Goal: Information Seeking & Learning: Learn about a topic

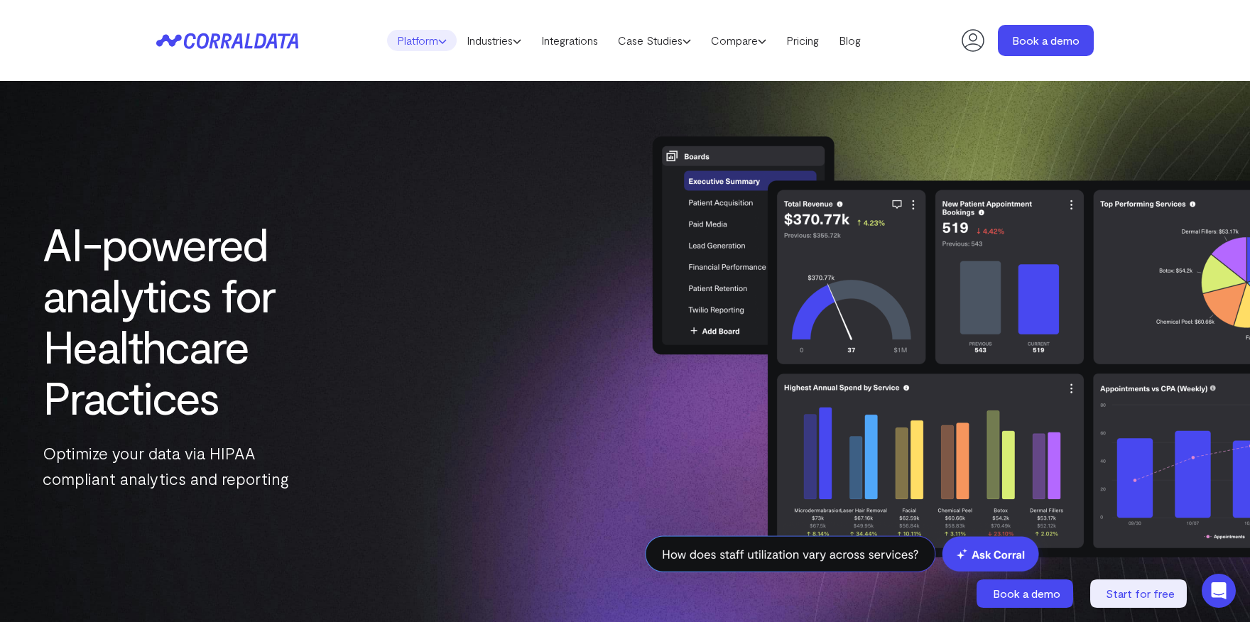
click at [430, 38] on link "Platform" at bounding box center [422, 40] width 70 height 21
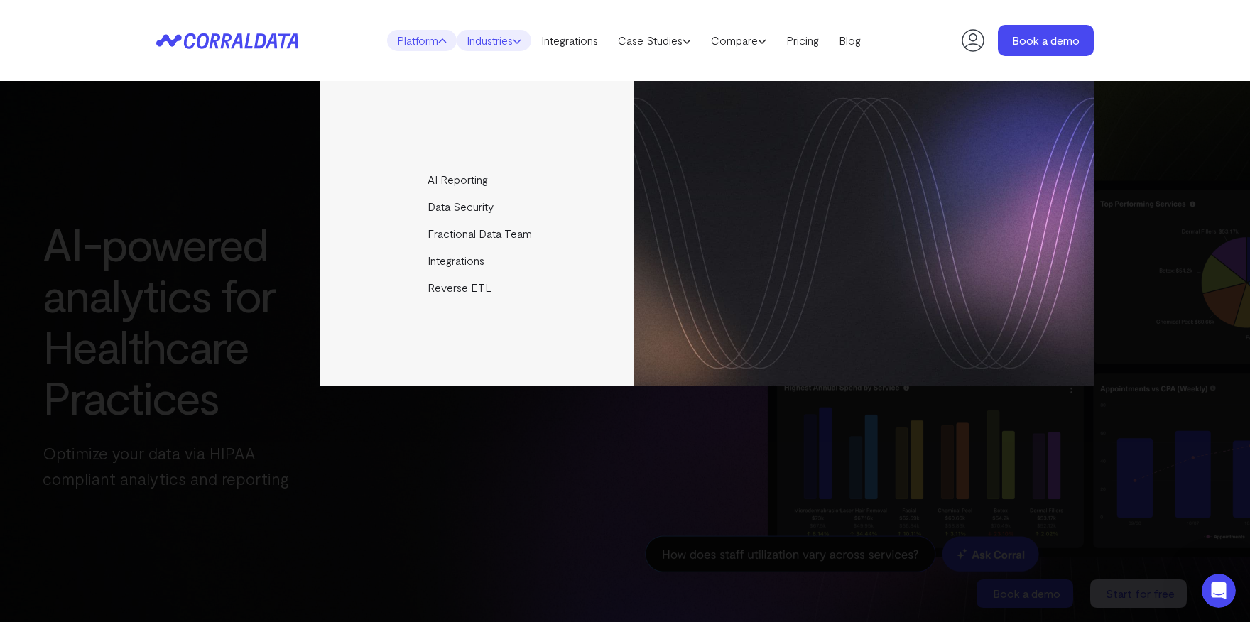
click at [498, 44] on link "Industries" at bounding box center [494, 40] width 75 height 21
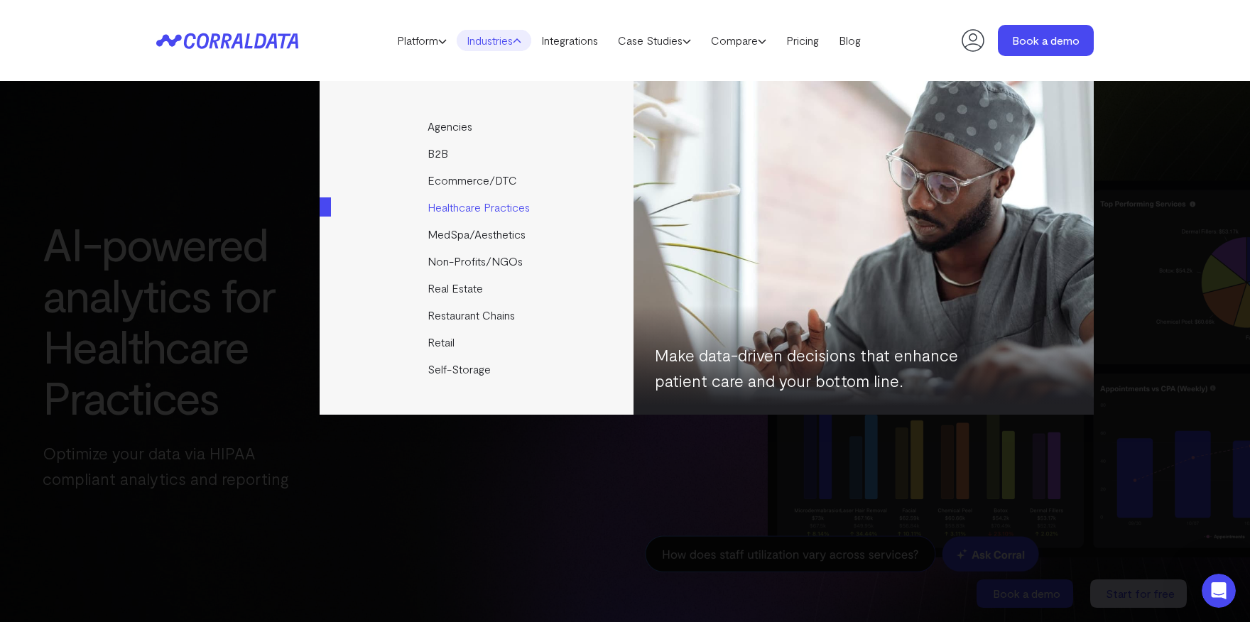
click at [498, 202] on link "Healthcare Practices" at bounding box center [478, 207] width 316 height 27
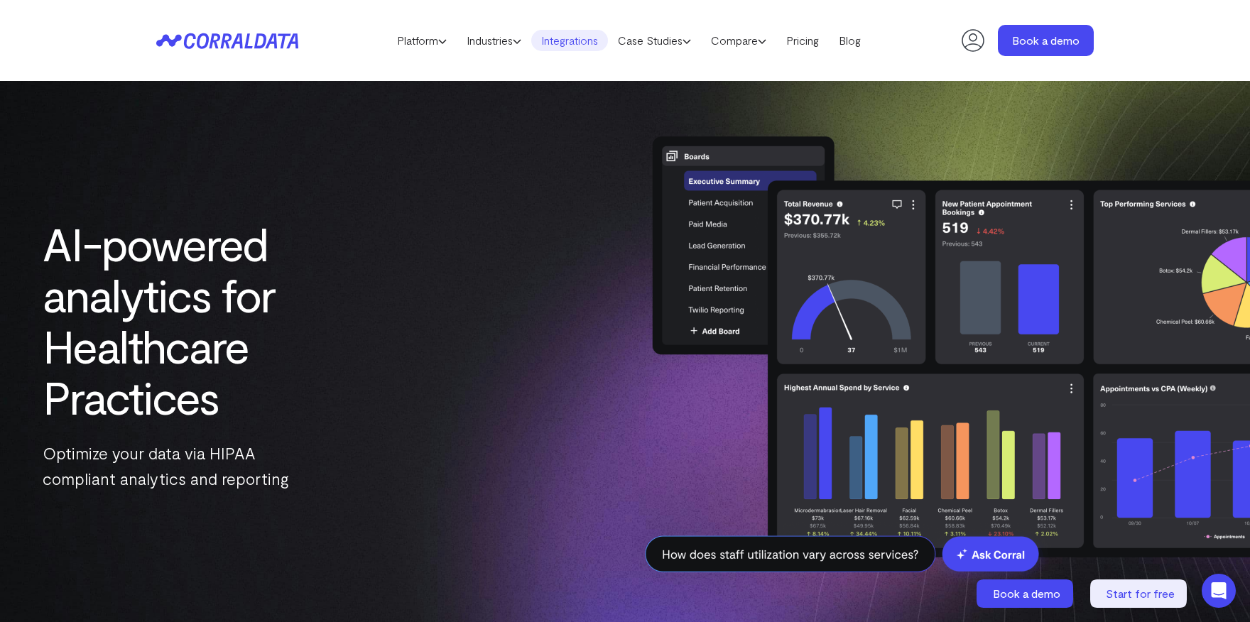
click at [572, 46] on link "Integrations" at bounding box center [569, 40] width 77 height 21
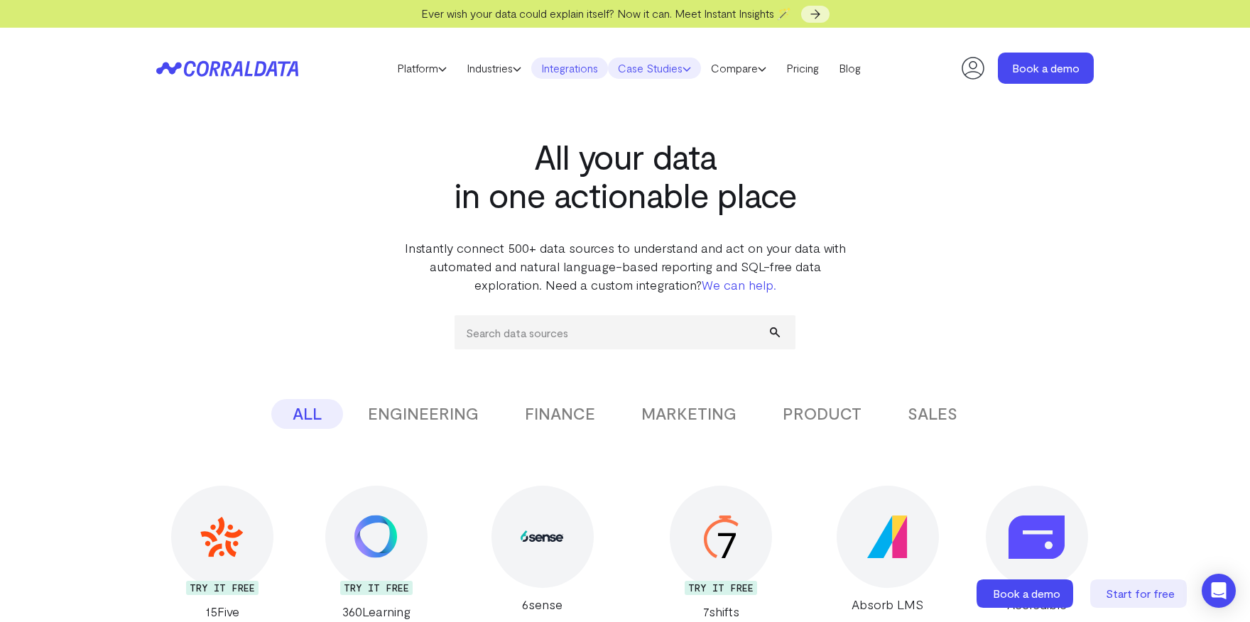
click at [670, 70] on link "Case Studies" at bounding box center [654, 68] width 93 height 21
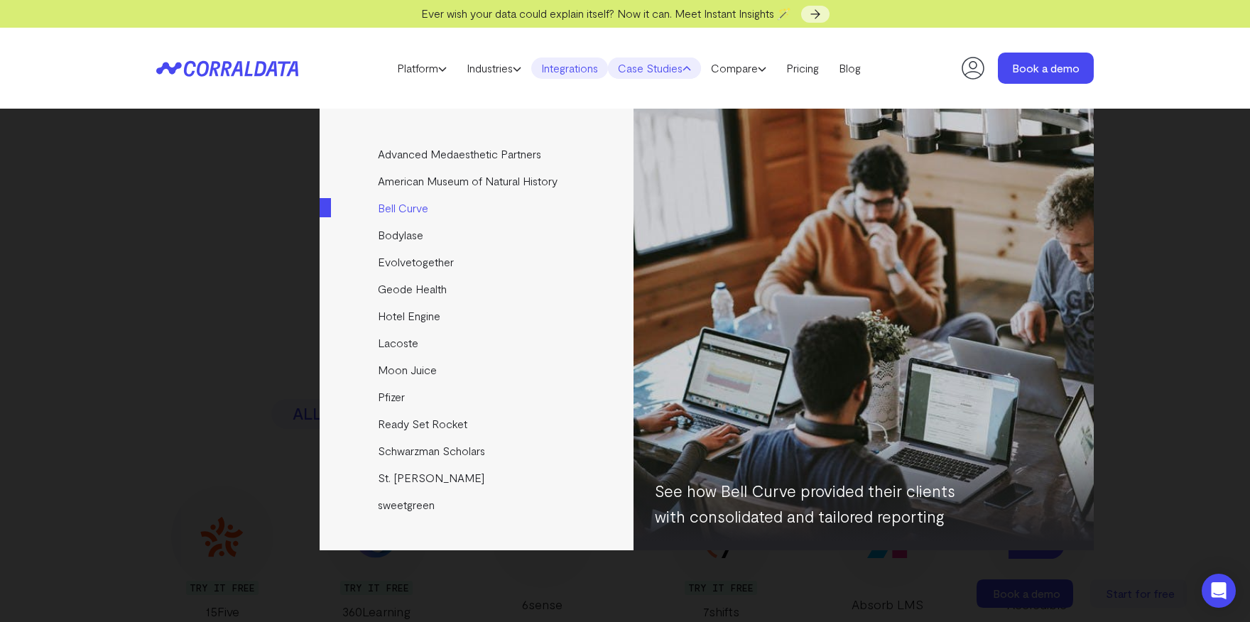
click at [411, 208] on link "Bell Curve" at bounding box center [478, 208] width 316 height 27
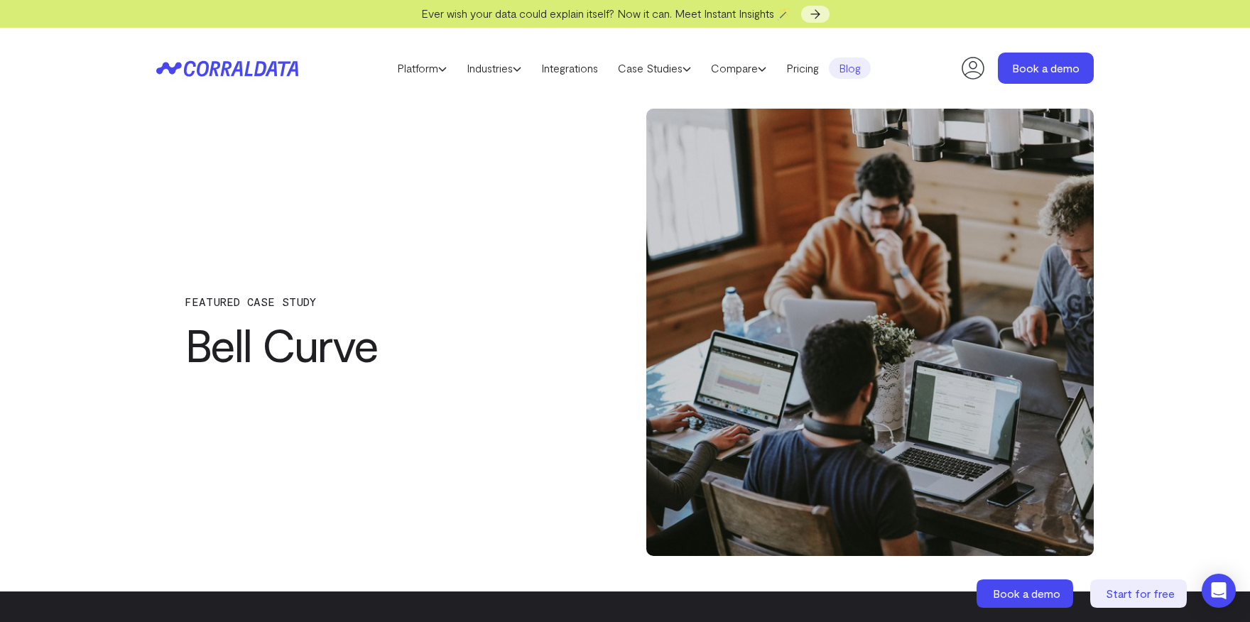
click at [852, 68] on link "Blog" at bounding box center [850, 68] width 42 height 21
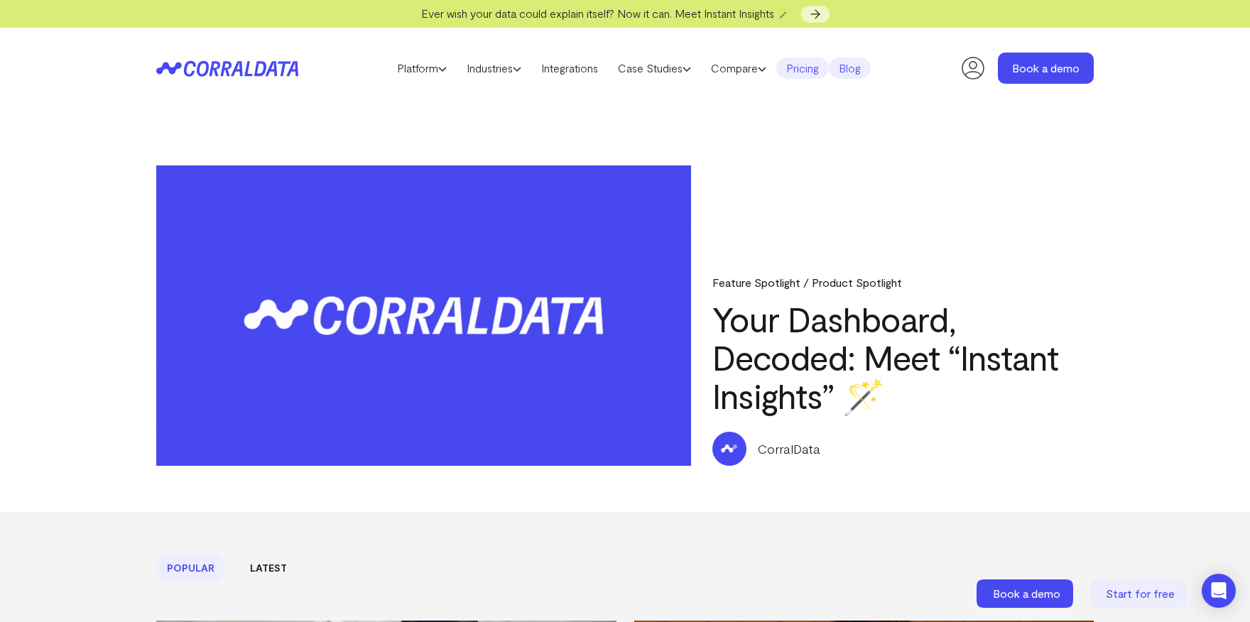
click at [800, 72] on link "Pricing" at bounding box center [802, 68] width 53 height 21
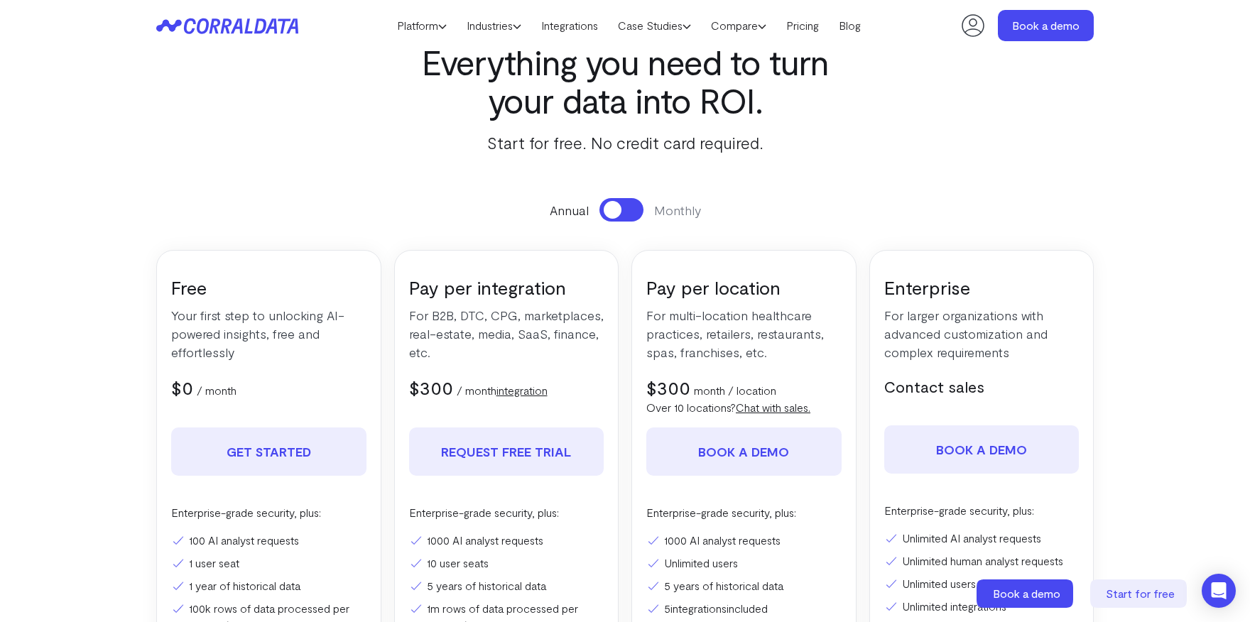
scroll to position [41, 0]
